Goal: Navigation & Orientation: Find specific page/section

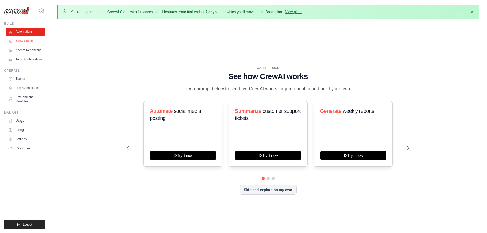
click at [28, 41] on link "Crew Studio" at bounding box center [26, 41] width 39 height 8
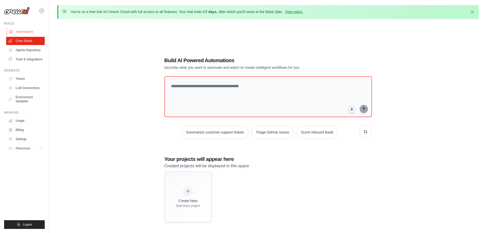
click at [20, 31] on link "Automations" at bounding box center [26, 32] width 39 height 8
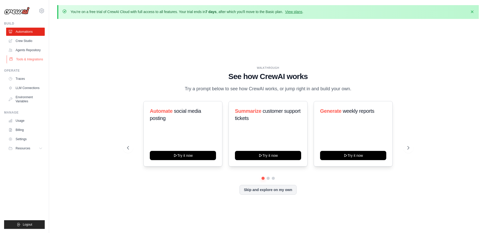
click at [28, 57] on link "Tools & Integrations" at bounding box center [26, 59] width 39 height 8
